Goal: Task Accomplishment & Management: Manage account settings

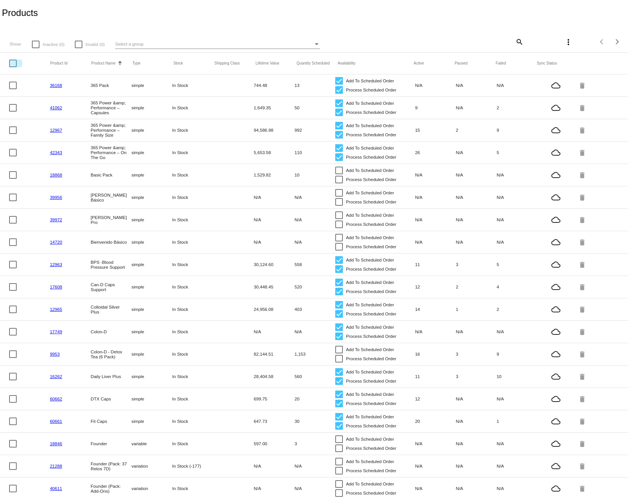
click at [12, 62] on div at bounding box center [13, 64] width 8 height 8
click at [13, 67] on input "checkbox" at bounding box center [13, 67] width 0 height 0
checkbox input "true"
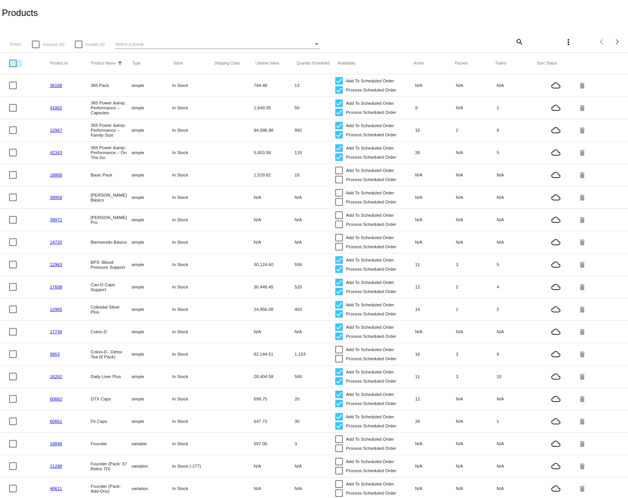
checkbox input "true"
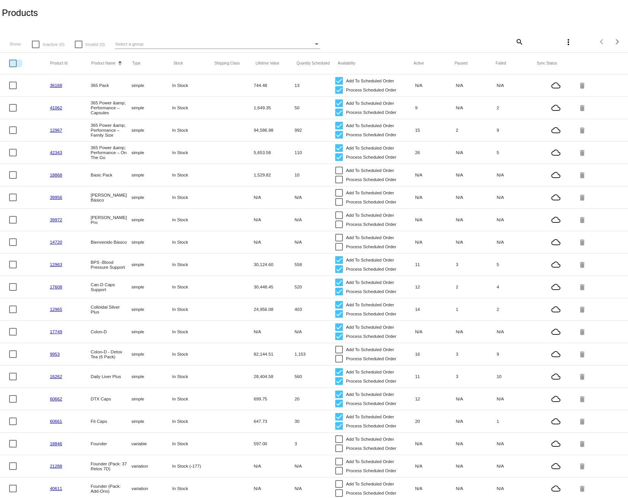
checkbox input "true"
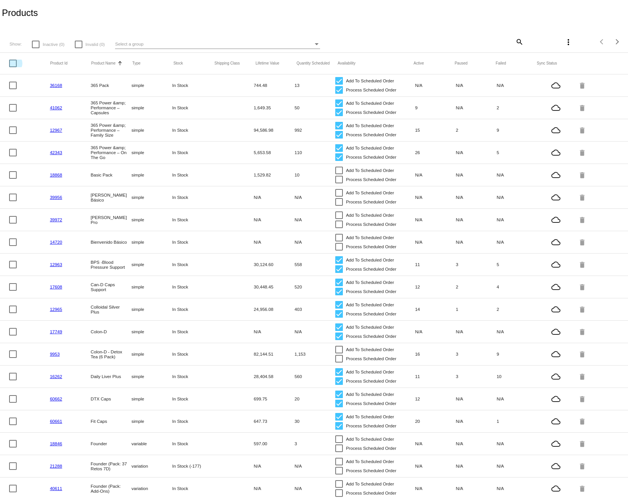
checkbox input "true"
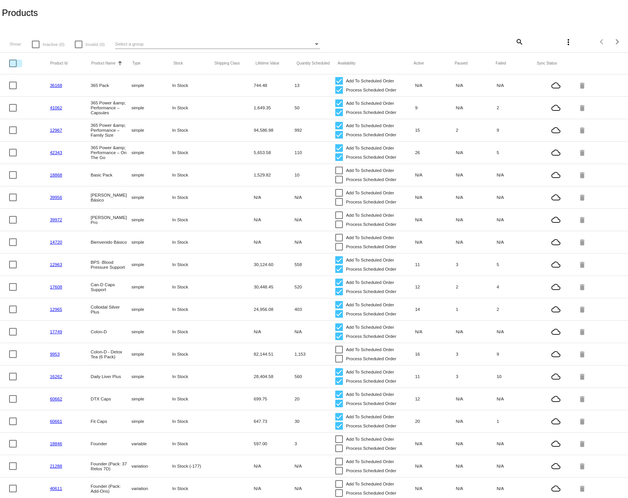
checkbox input "true"
click at [12, 62] on div at bounding box center [13, 60] width 8 height 8
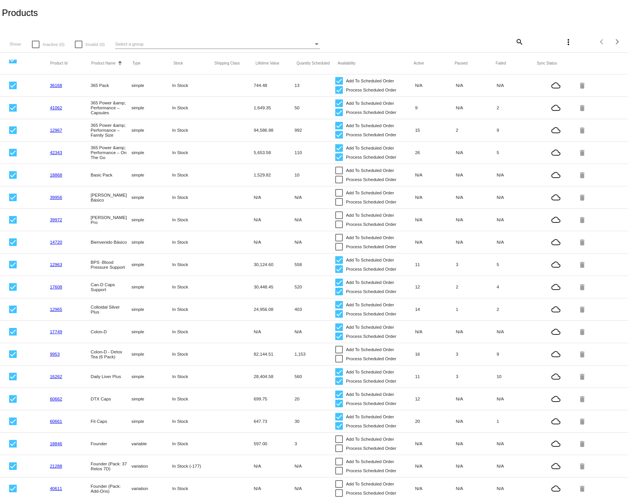
click at [13, 63] on input "checkbox" at bounding box center [13, 63] width 0 height 0
checkbox input "false"
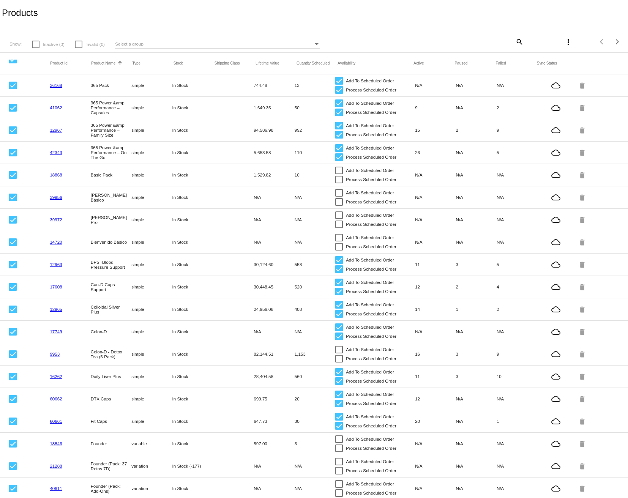
checkbox input "false"
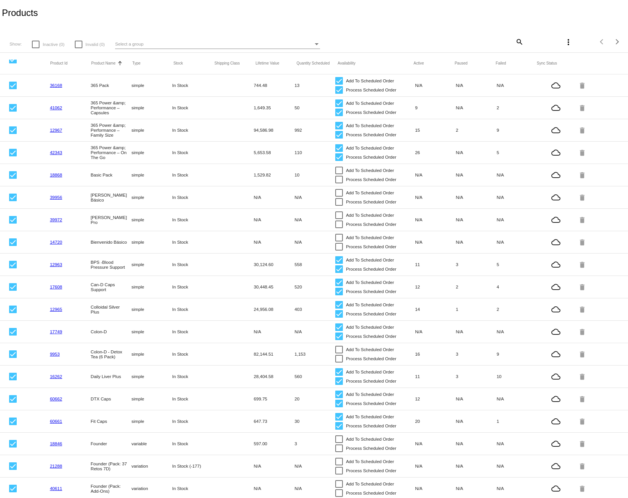
checkbox input "false"
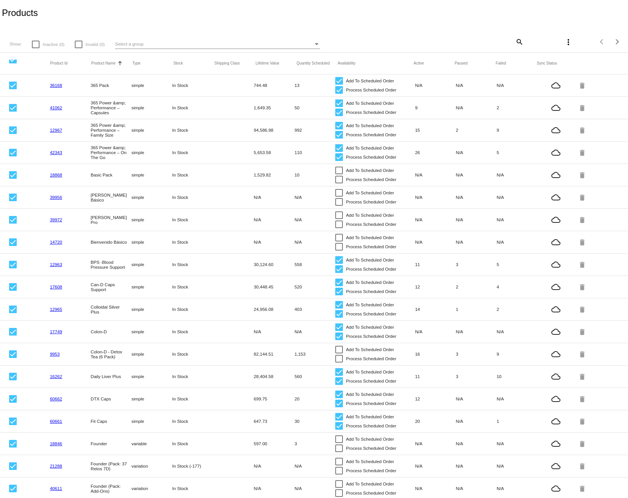
checkbox input "false"
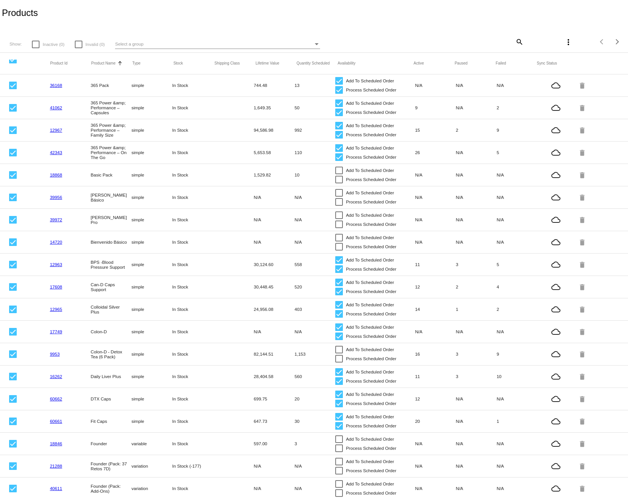
checkbox input "false"
click at [565, 47] on button "more_vert" at bounding box center [567, 41] width 15 height 15
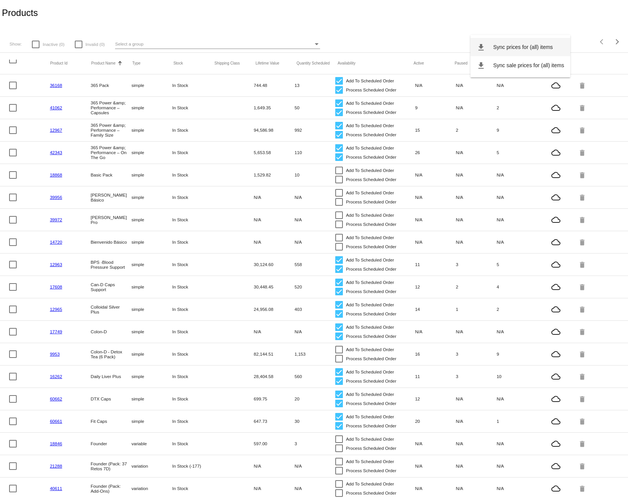
click at [540, 51] on button "file_download Sync prices for (all) items" at bounding box center [520, 47] width 100 height 18
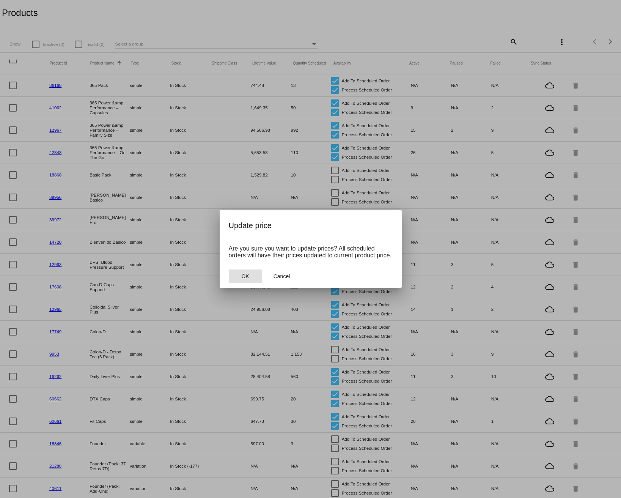
click at [251, 282] on button "OK" at bounding box center [245, 276] width 33 height 14
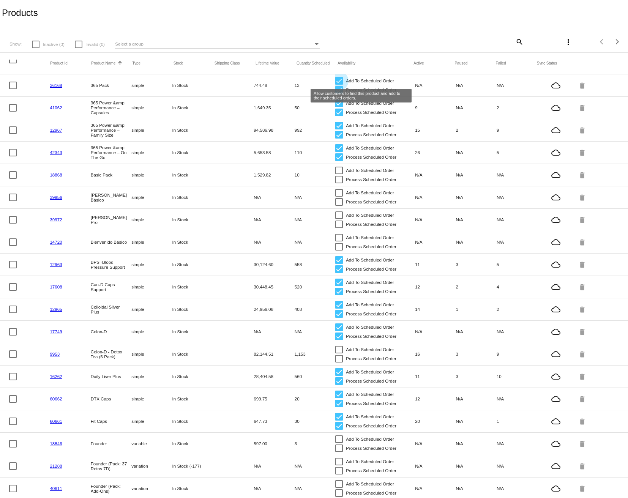
click at [338, 82] on div at bounding box center [339, 81] width 8 height 8
click at [338, 85] on input "Add To Scheduled Order" at bounding box center [338, 85] width 0 height 0
checkbox input "false"
click at [335, 92] on div at bounding box center [339, 90] width 8 height 8
click at [338, 94] on input "Process Scheduled Order" at bounding box center [338, 94] width 0 height 0
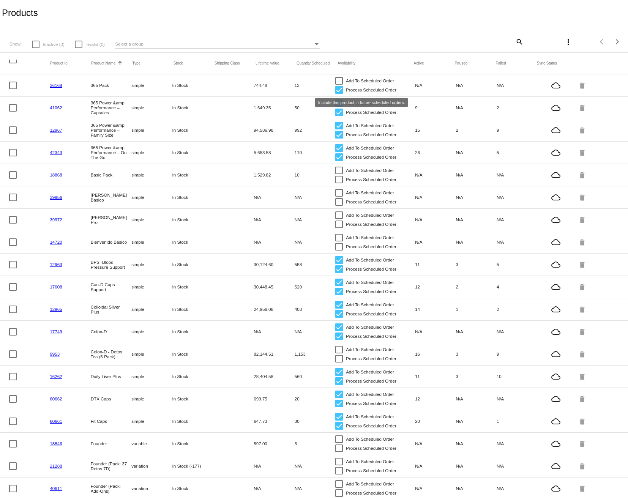
checkbox input "false"
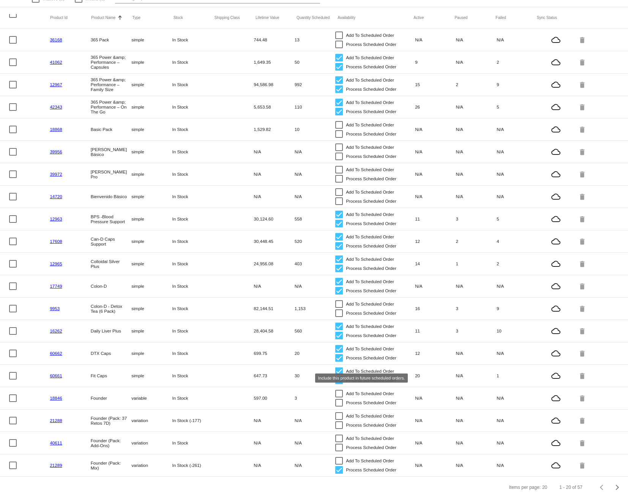
scroll to position [53, 0]
click at [338, 466] on div at bounding box center [339, 470] width 8 height 8
click at [338, 474] on input "Process Scheduled Order" at bounding box center [338, 474] width 0 height 0
checkbox input "false"
click at [609, 489] on span "Next page" at bounding box center [616, 487] width 15 height 4
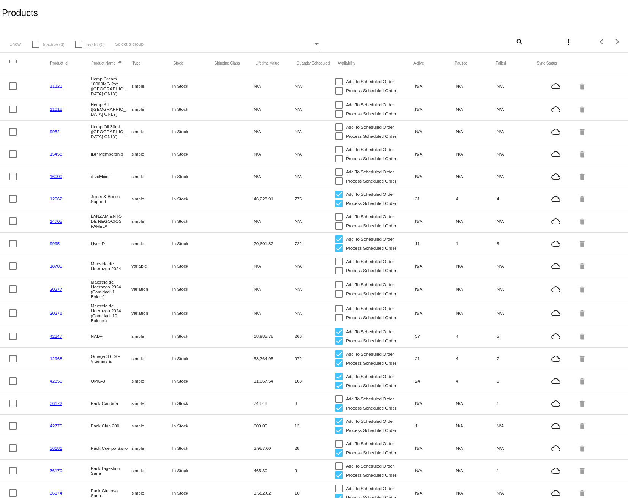
scroll to position [5, 0]
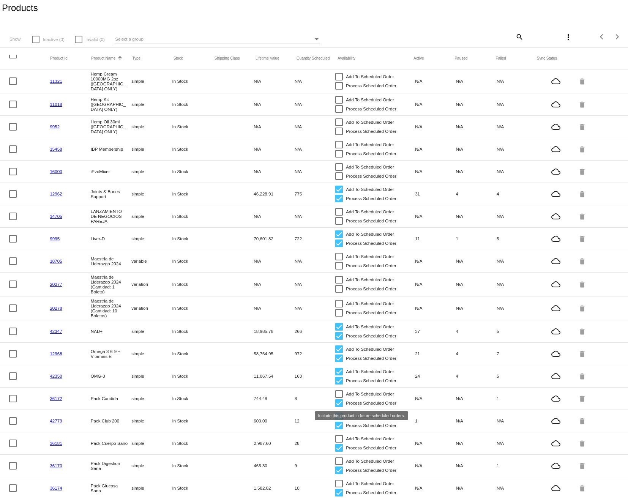
click at [338, 403] on div at bounding box center [339, 403] width 8 height 8
click at [338, 407] on input "Process Scheduled Order" at bounding box center [338, 407] width 0 height 0
checkbox input "false"
click at [335, 418] on div at bounding box center [339, 416] width 8 height 8
click at [338, 420] on input "Add To Scheduled Order" at bounding box center [338, 420] width 0 height 0
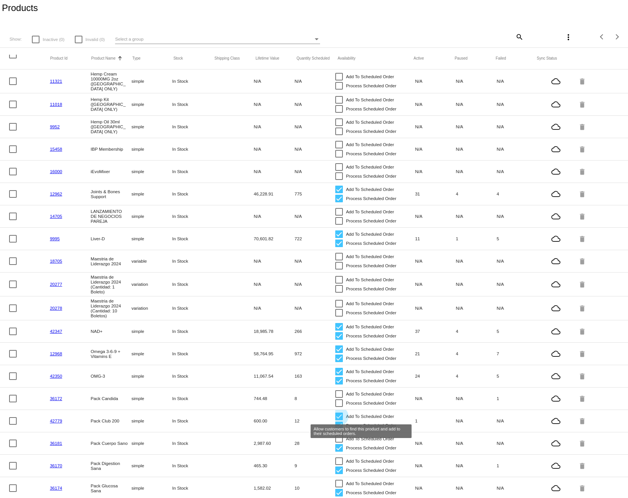
checkbox input "false"
click at [336, 428] on div at bounding box center [339, 426] width 8 height 8
click at [338, 429] on input "Process Scheduled Order" at bounding box center [338, 429] width 0 height 0
checkbox input "false"
click at [335, 450] on div at bounding box center [339, 448] width 8 height 8
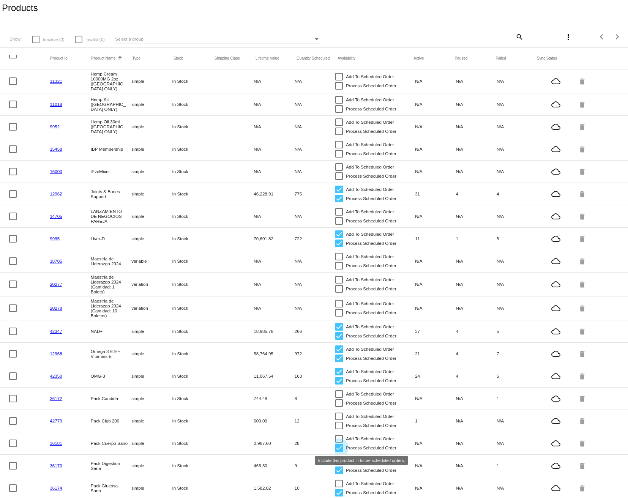
click at [338, 452] on input "Process Scheduled Order" at bounding box center [338, 452] width 0 height 0
checkbox input "false"
click at [336, 472] on div at bounding box center [339, 470] width 8 height 8
click at [338, 474] on input "Process Scheduled Order" at bounding box center [338, 474] width 0 height 0
checkbox input "false"
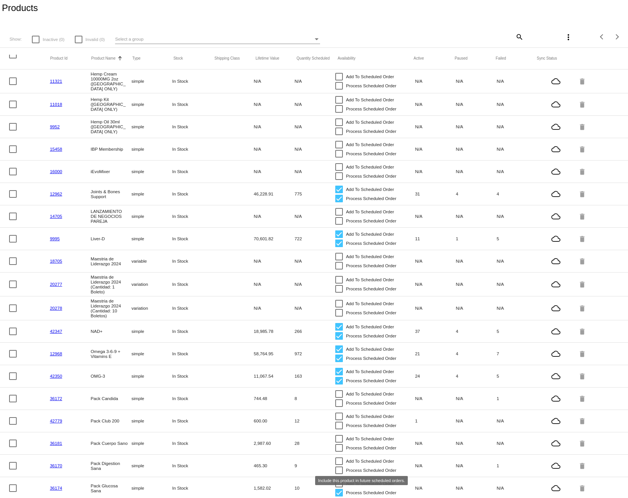
click at [336, 494] on div at bounding box center [339, 493] width 8 height 8
click at [338, 496] on input "Process Scheduled Order" at bounding box center [338, 496] width 0 height 0
checkbox input "false"
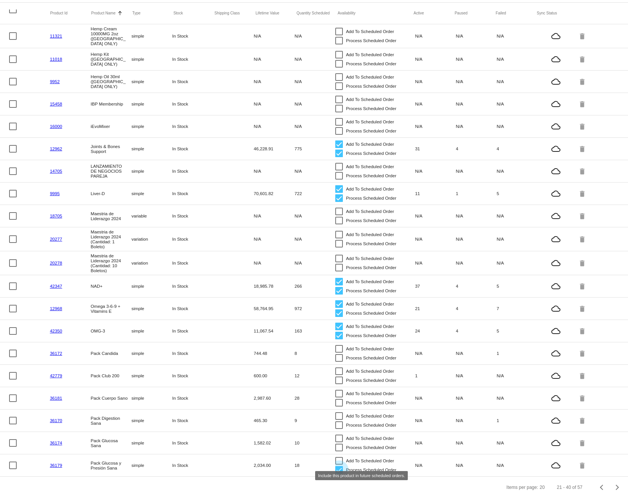
click at [337, 466] on div at bounding box center [339, 470] width 8 height 8
click at [338, 474] on input "Process Scheduled Order" at bounding box center [338, 474] width 0 height 0
checkbox input "false"
click at [613, 486] on div "Next page" at bounding box center [615, 487] width 5 height 5
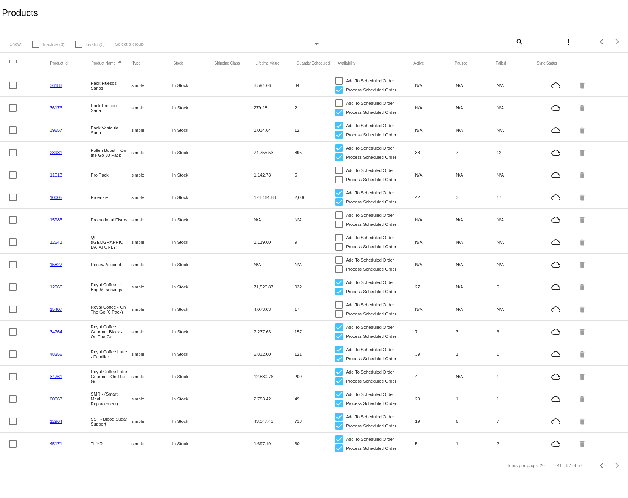
scroll to position [0, 0]
click at [340, 92] on div at bounding box center [339, 90] width 8 height 8
click at [339, 94] on input "Process Scheduled Order" at bounding box center [338, 94] width 0 height 0
checkbox input "false"
click at [339, 114] on div at bounding box center [339, 113] width 8 height 8
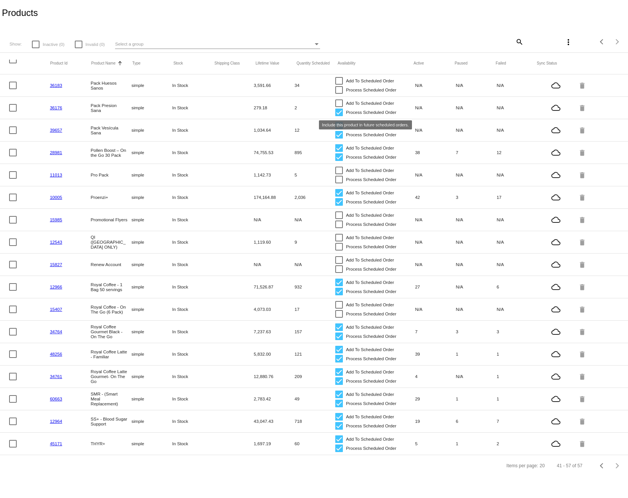
click at [339, 116] on input "Process Scheduled Order" at bounding box center [338, 116] width 0 height 0
checkbox input "false"
click at [341, 125] on div at bounding box center [339, 126] width 8 height 8
click at [339, 129] on input "Add To Scheduled Order" at bounding box center [338, 129] width 0 height 0
checkbox input "false"
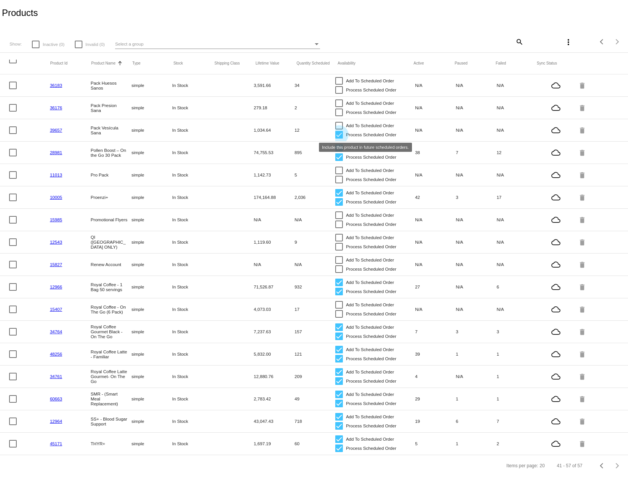
click at [339, 136] on div at bounding box center [339, 135] width 8 height 8
click at [339, 139] on input "Process Scheduled Order" at bounding box center [338, 139] width 0 height 0
checkbox input "false"
